Goal: Check status: Check status

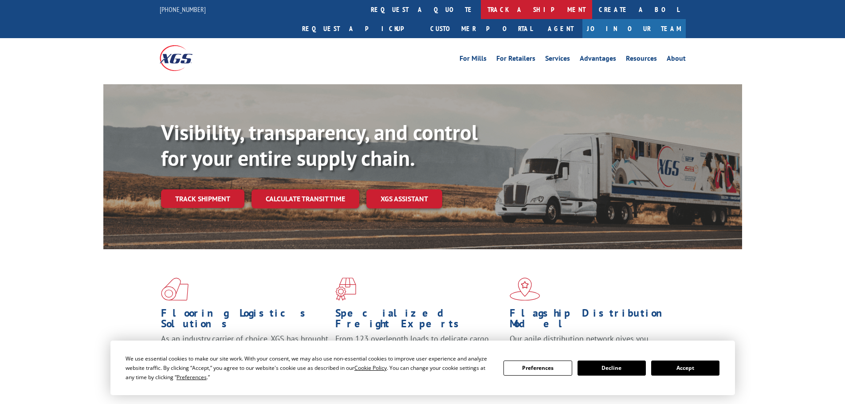
click at [481, 8] on link "track a shipment" at bounding box center [536, 9] width 111 height 19
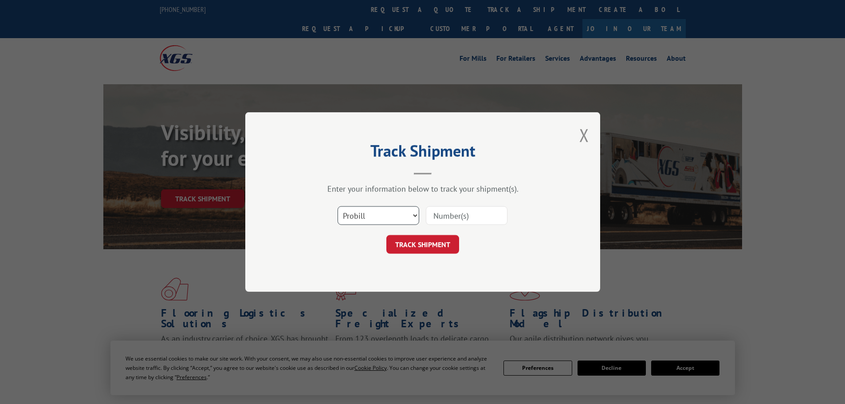
click at [371, 222] on select "Select category... Probill BOL PO" at bounding box center [379, 215] width 82 height 19
select select "po"
click at [338, 206] on select "Select category... Probill BOL PO" at bounding box center [379, 215] width 82 height 19
click at [437, 212] on input at bounding box center [467, 215] width 82 height 19
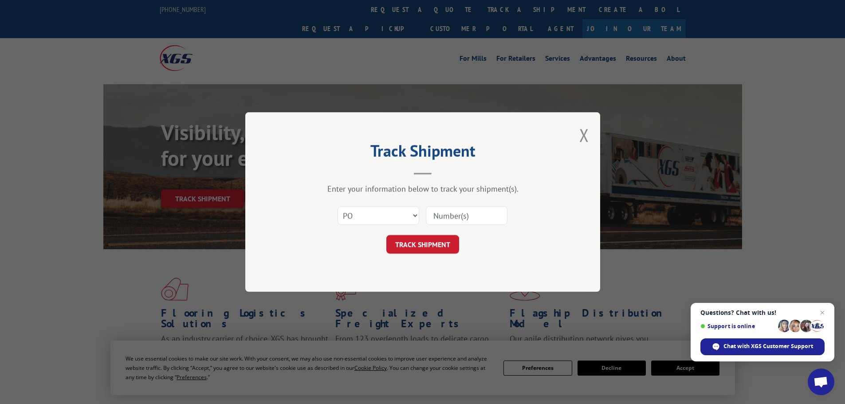
paste input "15549986"
type input "15549986"
click at [436, 250] on button "TRACK SHIPMENT" at bounding box center [422, 244] width 73 height 19
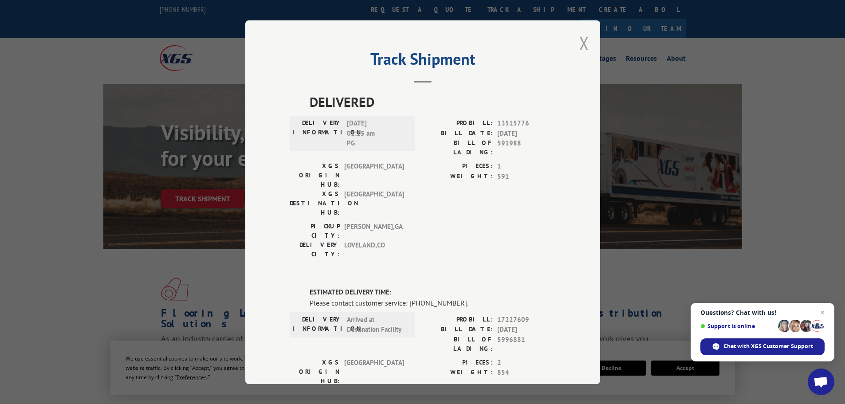
click at [582, 47] on button "Close modal" at bounding box center [584, 43] width 10 height 24
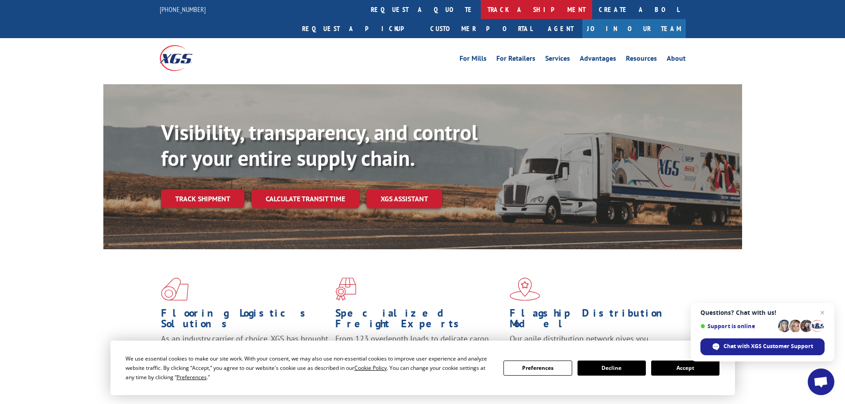
click at [481, 10] on link "track a shipment" at bounding box center [536, 9] width 111 height 19
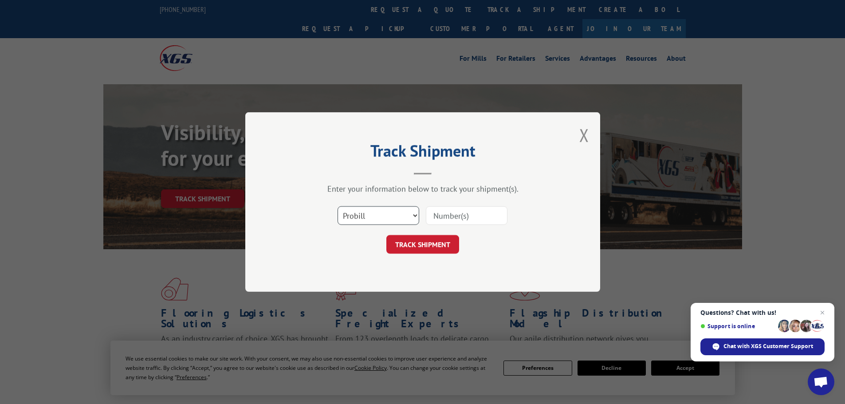
click at [382, 220] on select "Select category... Probill BOL PO" at bounding box center [379, 215] width 82 height 19
select select "po"
click at [338, 206] on select "Select category... Probill BOL PO" at bounding box center [379, 215] width 82 height 19
click at [434, 216] on input at bounding box center [467, 215] width 82 height 19
paste input "15500123"
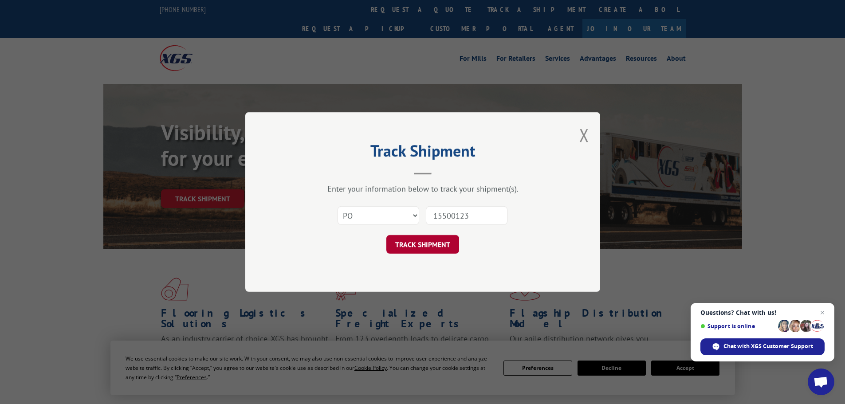
type input "15500123"
click at [420, 240] on button "TRACK SHIPMENT" at bounding box center [422, 244] width 73 height 19
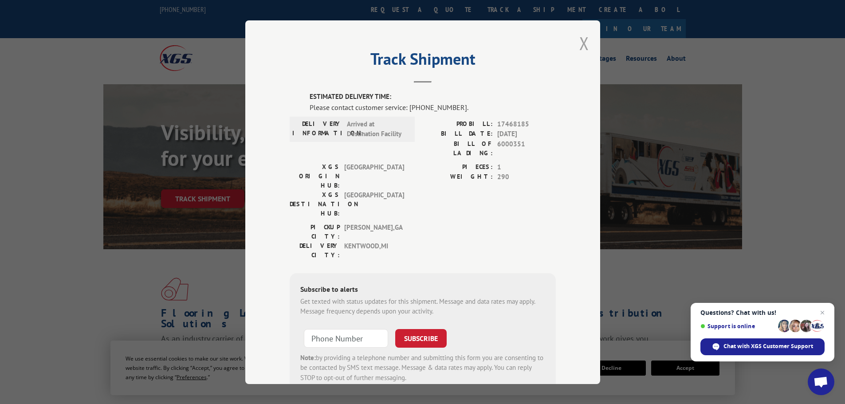
click at [580, 50] on button "Close modal" at bounding box center [584, 43] width 10 height 24
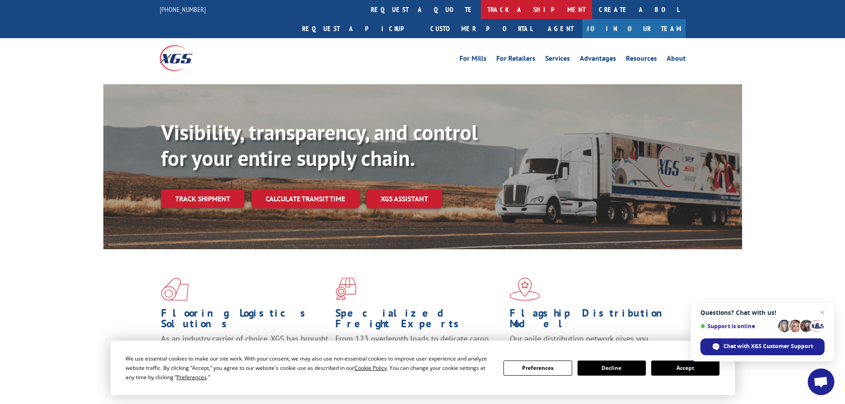
click at [481, 11] on link "track a shipment" at bounding box center [536, 9] width 111 height 19
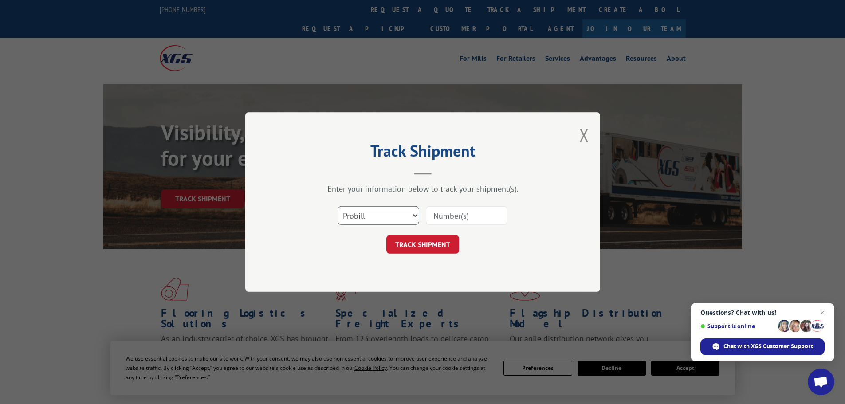
click at [387, 213] on select "Select category... Probill BOL PO" at bounding box center [379, 215] width 82 height 19
select select "po"
click at [338, 206] on select "Select category... Probill BOL PO" at bounding box center [379, 215] width 82 height 19
click at [441, 212] on input at bounding box center [467, 215] width 82 height 19
paste input "15500190"
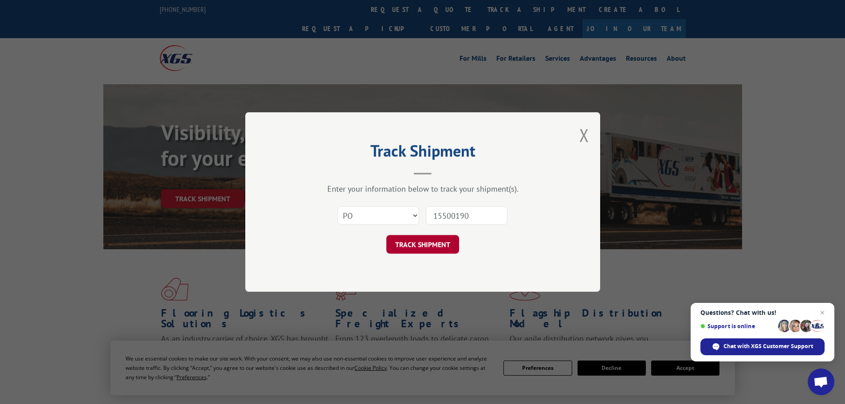
type input "15500190"
click at [418, 244] on button "TRACK SHIPMENT" at bounding box center [422, 244] width 73 height 19
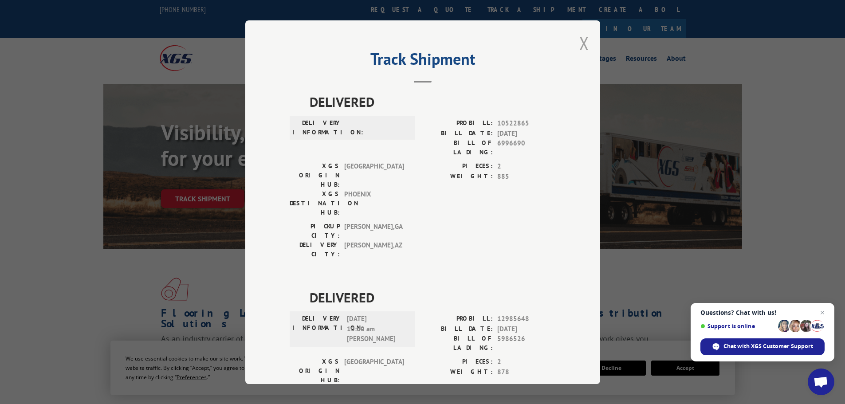
click at [582, 42] on button "Close modal" at bounding box center [584, 43] width 10 height 24
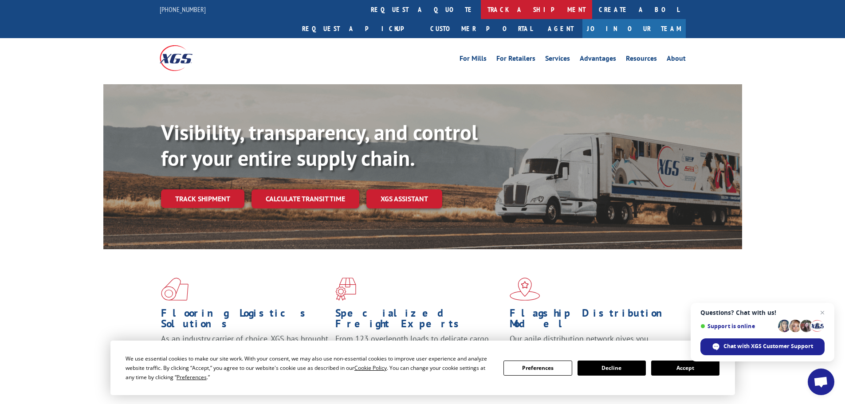
click at [481, 14] on link "track a shipment" at bounding box center [536, 9] width 111 height 19
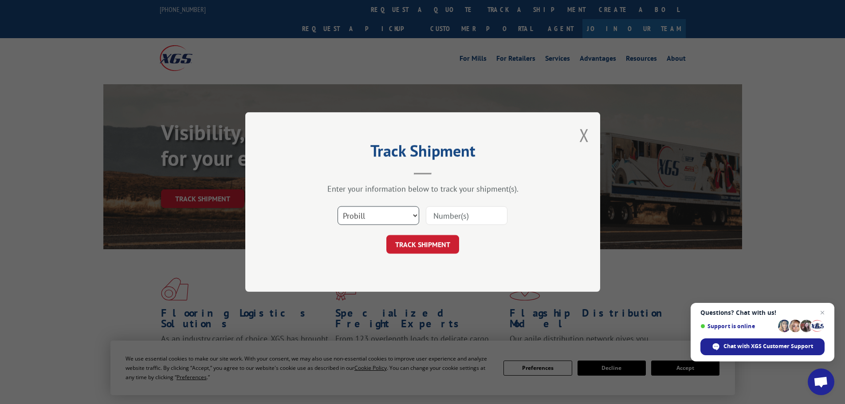
click at [388, 221] on select "Select category... Probill BOL PO" at bounding box center [379, 215] width 82 height 19
select select "po"
click at [338, 206] on select "Select category... Probill BOL PO" at bounding box center [379, 215] width 82 height 19
click at [456, 219] on input at bounding box center [467, 215] width 82 height 19
paste input "15500262"
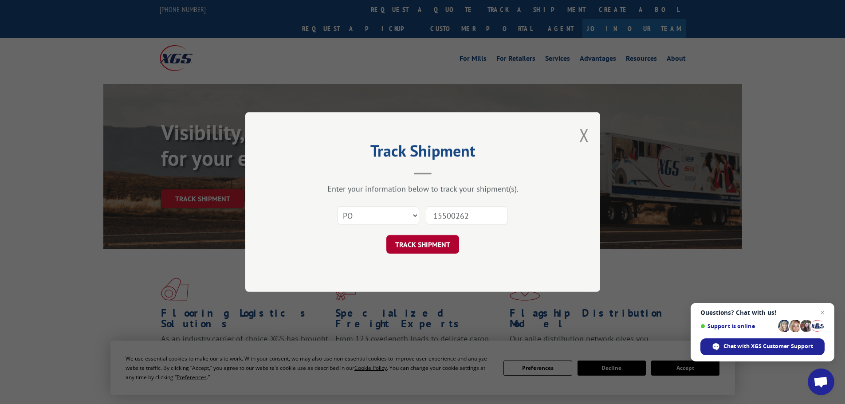
type input "15500262"
click at [437, 241] on button "TRACK SHIPMENT" at bounding box center [422, 244] width 73 height 19
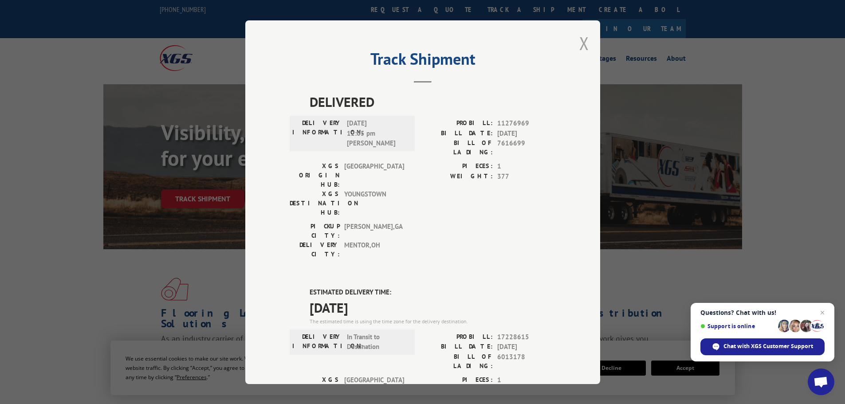
click at [584, 41] on button "Close modal" at bounding box center [584, 43] width 10 height 24
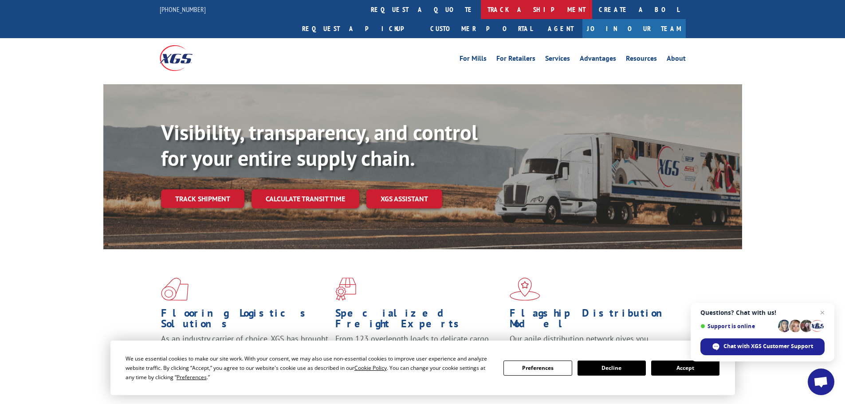
click at [481, 8] on link "track a shipment" at bounding box center [536, 9] width 111 height 19
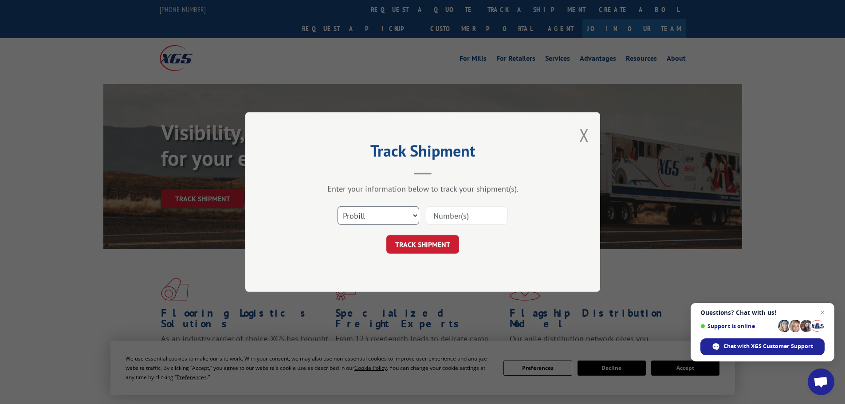
drag, startPoint x: 362, startPoint y: 216, endPoint x: 362, endPoint y: 222, distance: 6.2
click at [362, 216] on select "Select category... Probill BOL PO" at bounding box center [379, 215] width 82 height 19
select select "po"
click at [338, 206] on select "Select category... Probill BOL PO" at bounding box center [379, 215] width 82 height 19
click at [436, 225] on input at bounding box center [467, 215] width 82 height 19
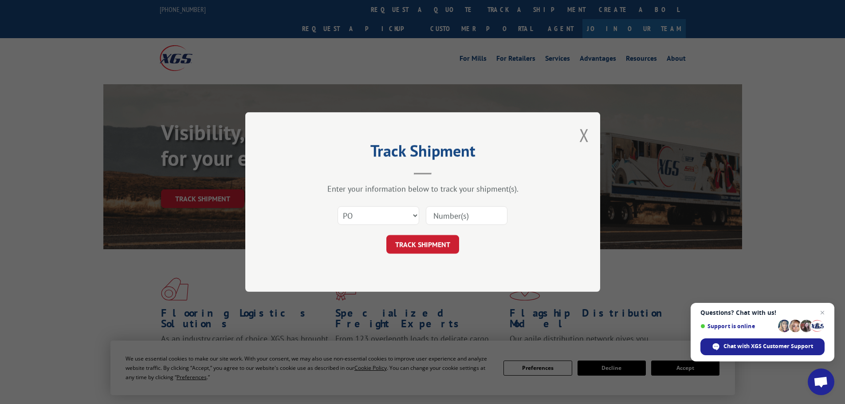
paste input "15500292"
type input "15500292"
click at [427, 251] on button "TRACK SHIPMENT" at bounding box center [422, 244] width 73 height 19
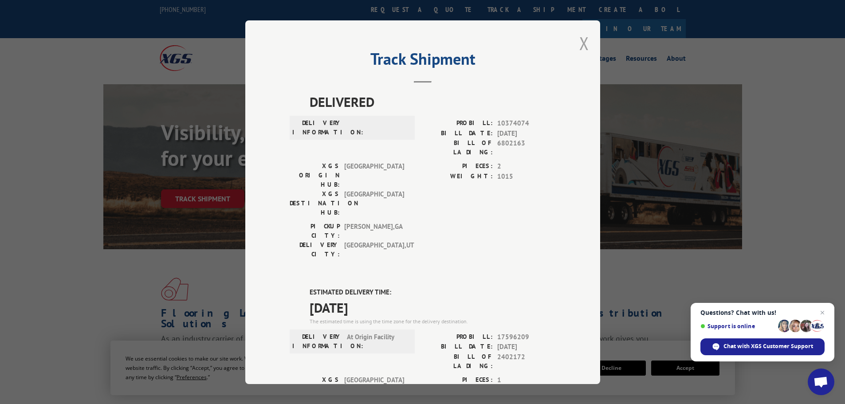
click at [581, 43] on button "Close modal" at bounding box center [584, 43] width 10 height 24
